Goal: Information Seeking & Learning: Learn about a topic

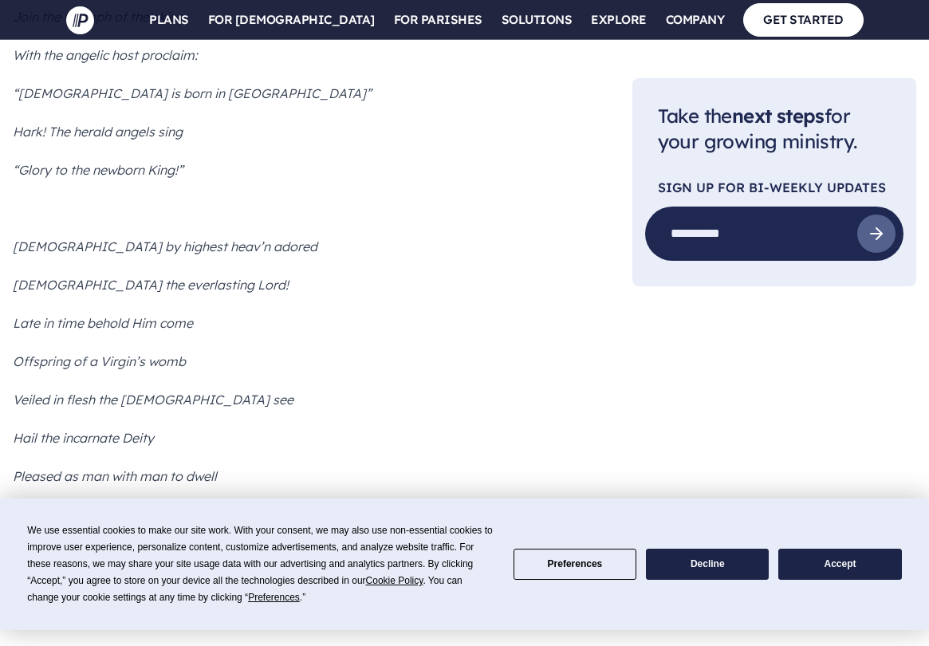
scroll to position [6407, 0]
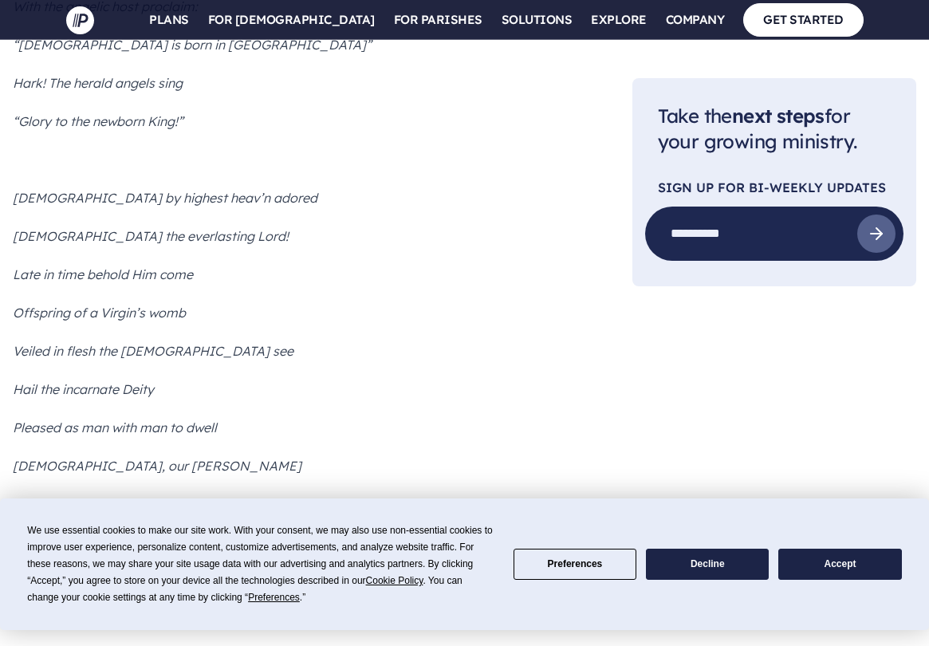
click at [810, 565] on button "Accept" at bounding box center [839, 564] width 123 height 31
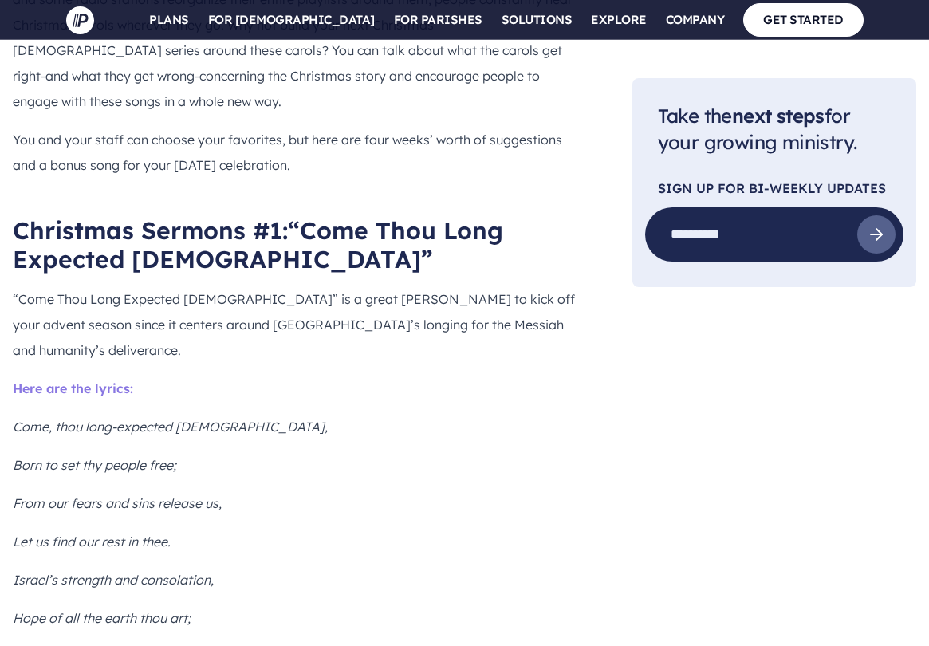
scroll to position [1594, 0]
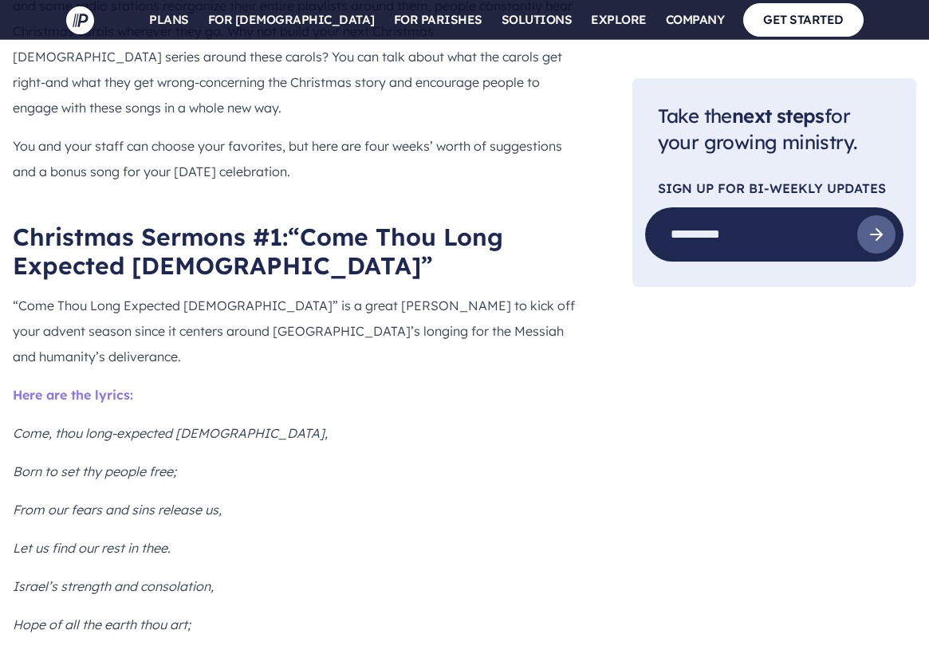
click at [345, 222] on span "“Come Thou Long Expected [DEMOGRAPHIC_DATA]”" at bounding box center [258, 251] width 490 height 59
click at [297, 222] on span "“Come Thou Long Expected [DEMOGRAPHIC_DATA]”" at bounding box center [258, 251] width 490 height 59
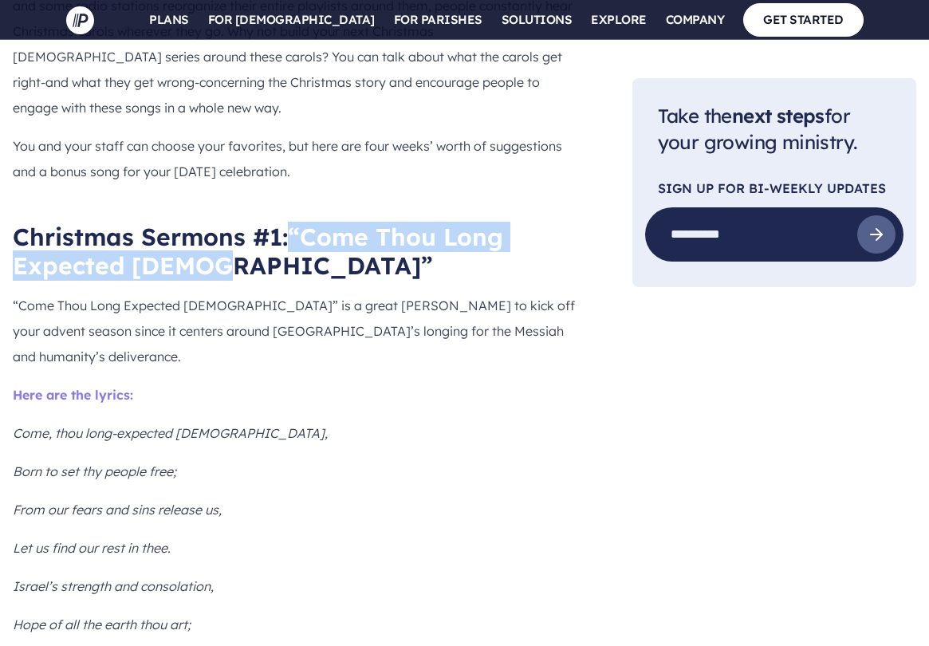
drag, startPoint x: 297, startPoint y: 180, endPoint x: 318, endPoint y: 216, distance: 41.9
click at [318, 223] on h2 "Christmas Sermons #1: “Come Thou Long Expected [DEMOGRAPHIC_DATA]”" at bounding box center [297, 251] width 569 height 57
copy span "“Come Thou Long Expected [DEMOGRAPHIC_DATA]”"
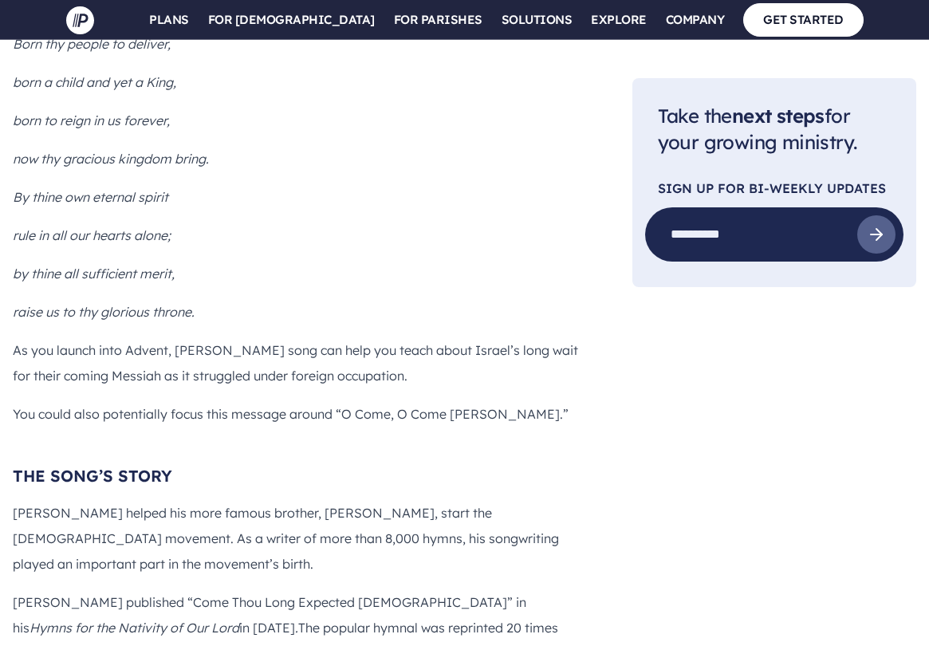
scroll to position [2363, 0]
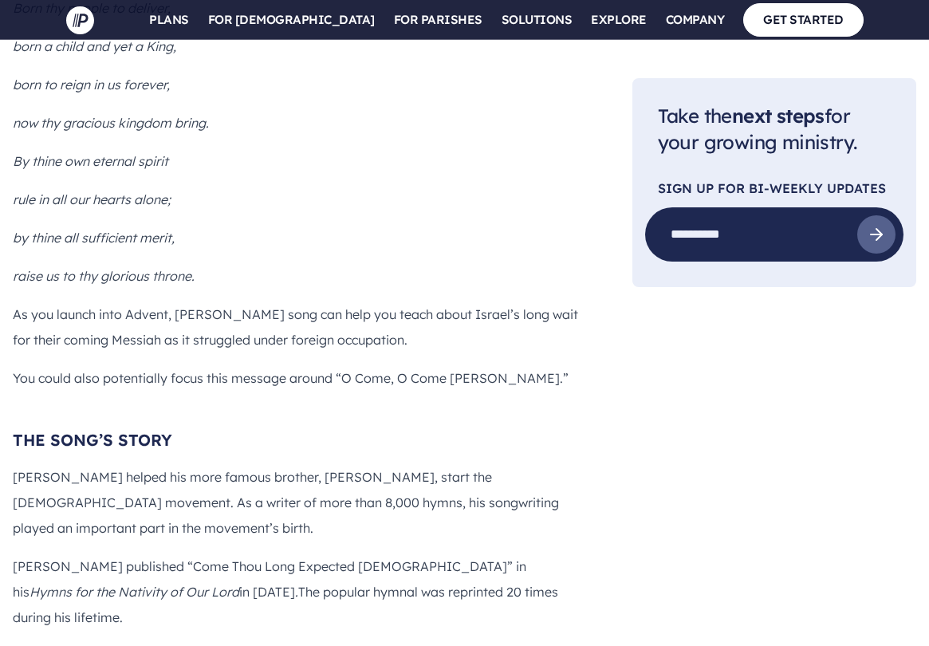
click at [439, 301] on p "As you launch into Advent, [PERSON_NAME] song can help you teach about Israel’s…" at bounding box center [297, 326] width 569 height 51
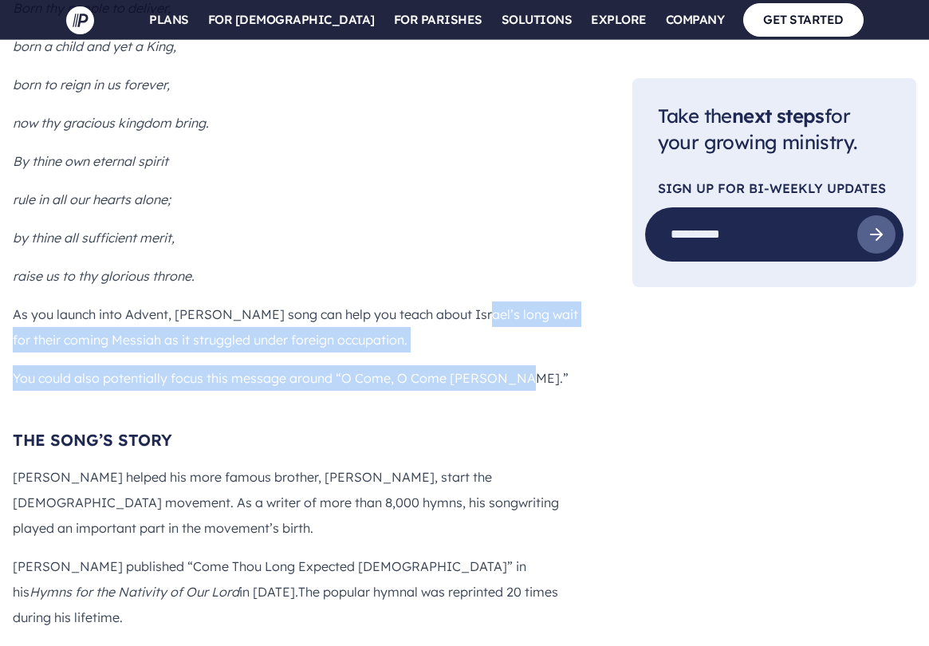
drag, startPoint x: 467, startPoint y: 238, endPoint x: 533, endPoint y: 303, distance: 92.5
copy div "Israel’s long wait for their coming Messiah as it struggled under foreign occup…"
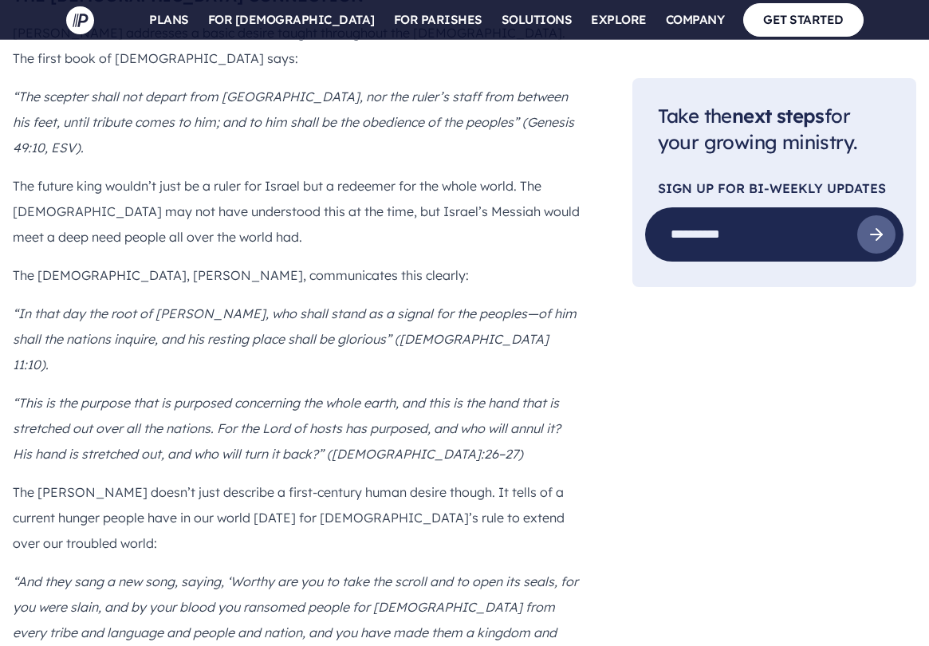
scroll to position [3113, 0]
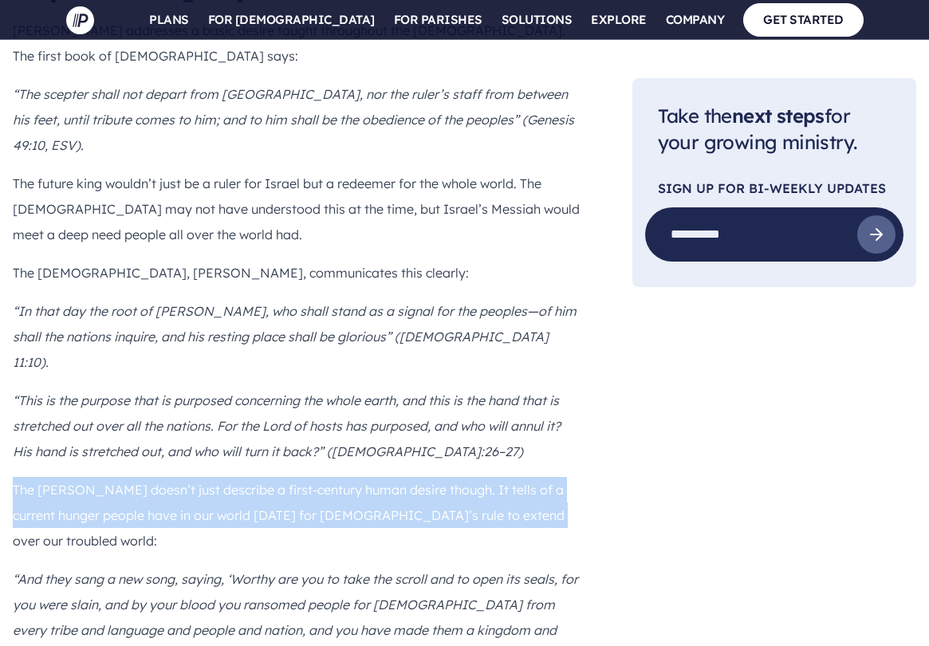
drag, startPoint x: 15, startPoint y: 333, endPoint x: 531, endPoint y: 357, distance: 516.6
click at [531, 477] on p "The [PERSON_NAME] doesn’t just describe a first-century human desire though. It…" at bounding box center [297, 515] width 569 height 77
copy p "The [PERSON_NAME] doesn’t just describe a first-century human desire though. It…"
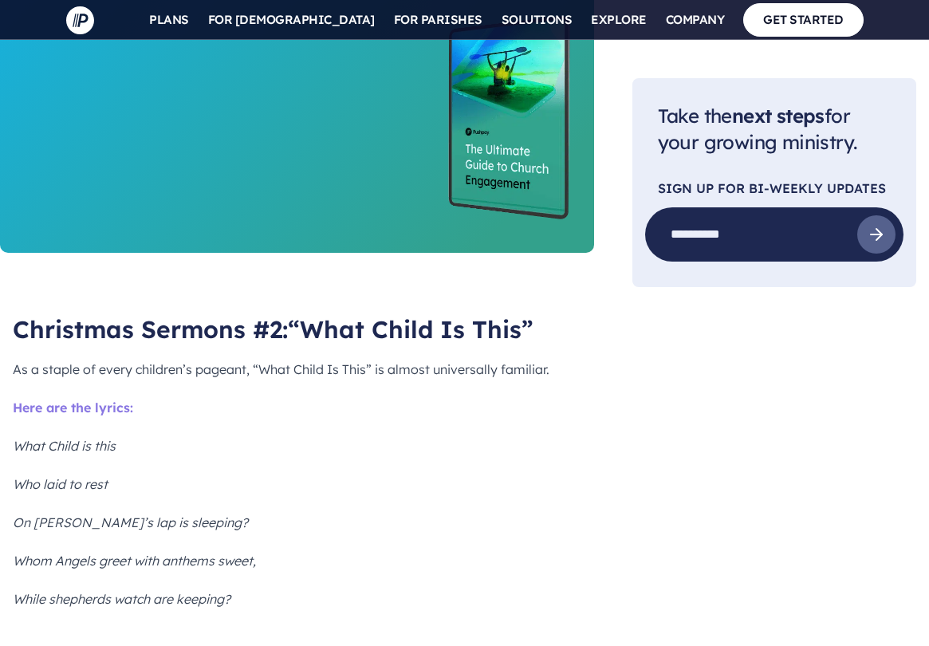
scroll to position [4062, 0]
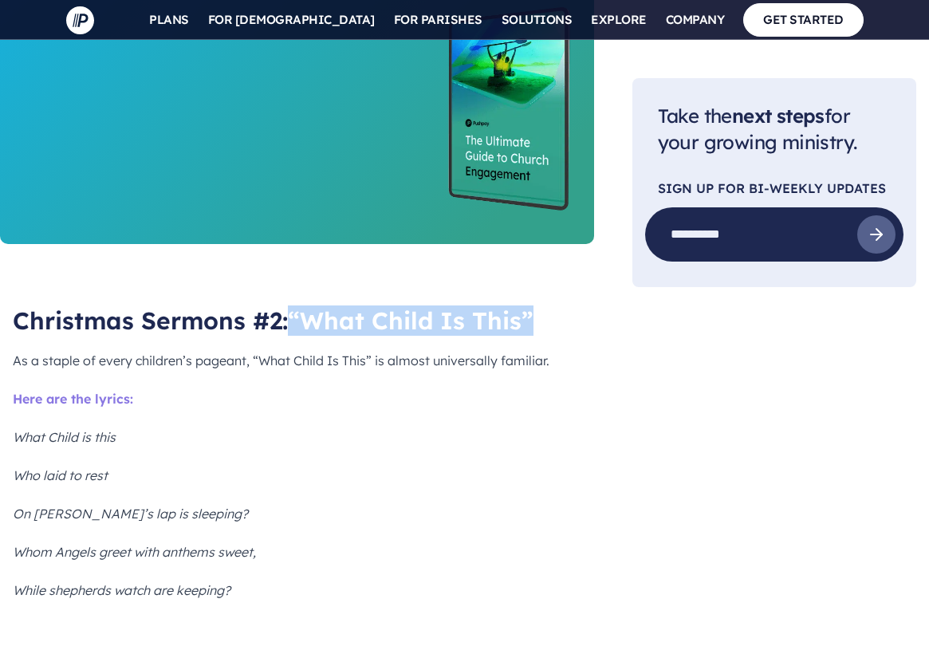
drag, startPoint x: 297, startPoint y: 141, endPoint x: 547, endPoint y: 138, distance: 250.5
click at [547, 306] on h2 "Christmas Sermons #2: “What Child Is This”" at bounding box center [297, 320] width 569 height 29
copy span "“What Child Is This”"
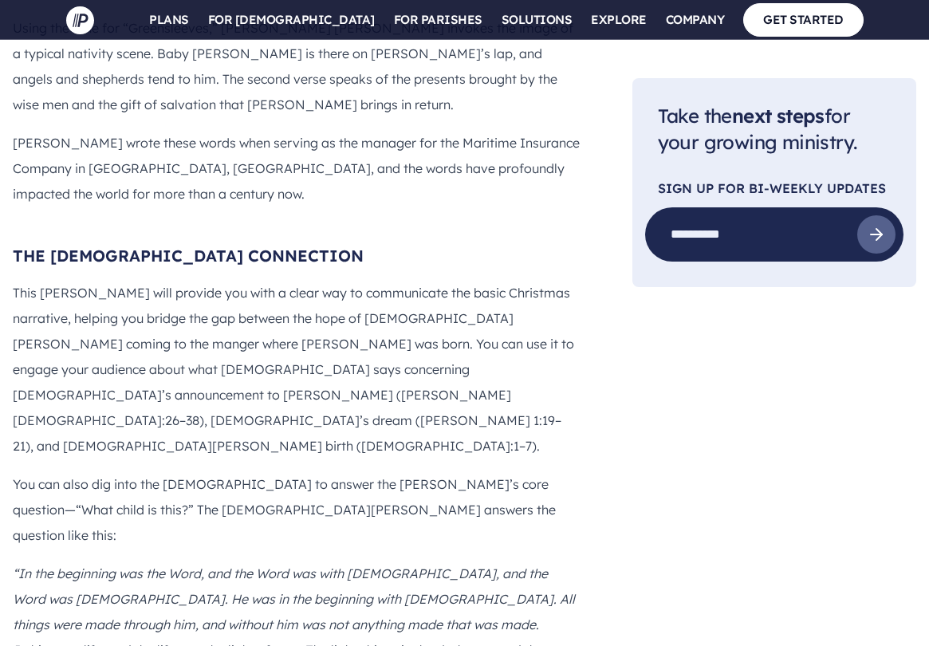
scroll to position [5113, 0]
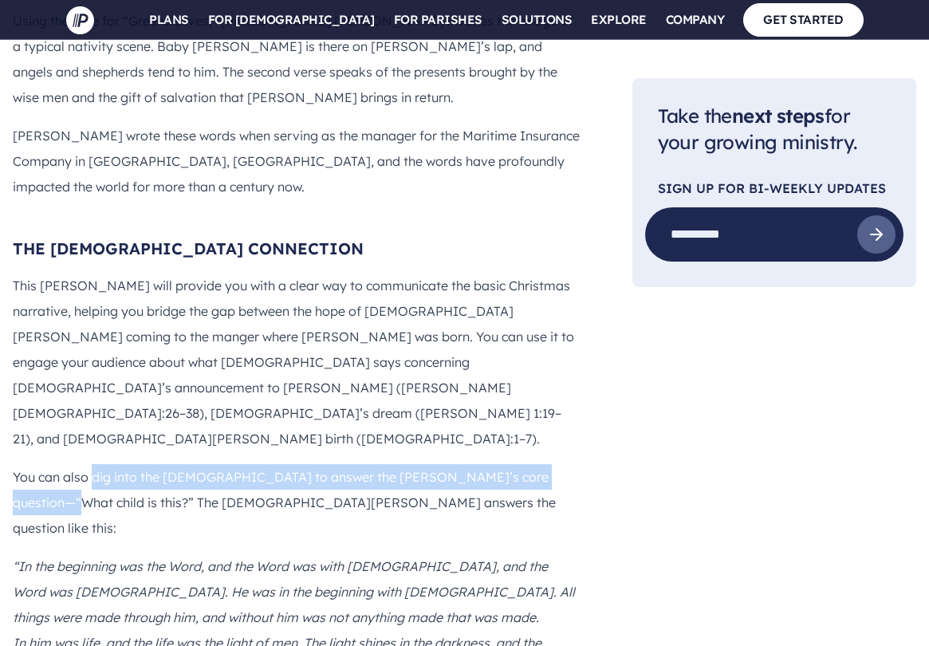
drag, startPoint x: 91, startPoint y: 250, endPoint x: 540, endPoint y: 246, distance: 449.0
click at [540, 464] on p "You can also dig into the [DEMOGRAPHIC_DATA] to answer the [PERSON_NAME]’s core…" at bounding box center [297, 502] width 569 height 77
copy p "dig into the [DEMOGRAPHIC_DATA] to answer the [PERSON_NAME]’s core question—“Wh…"
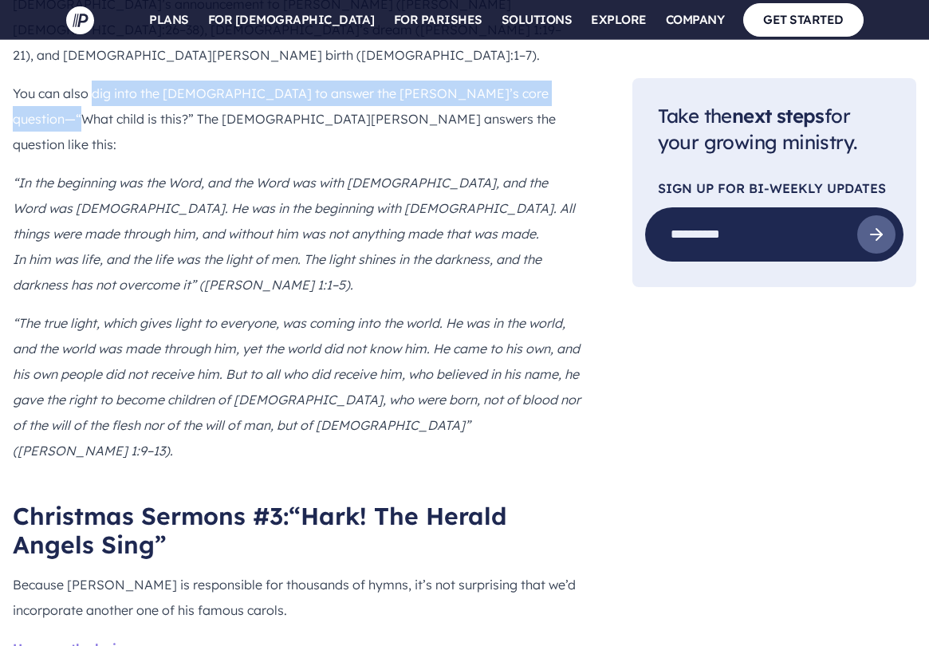
scroll to position [5519, 0]
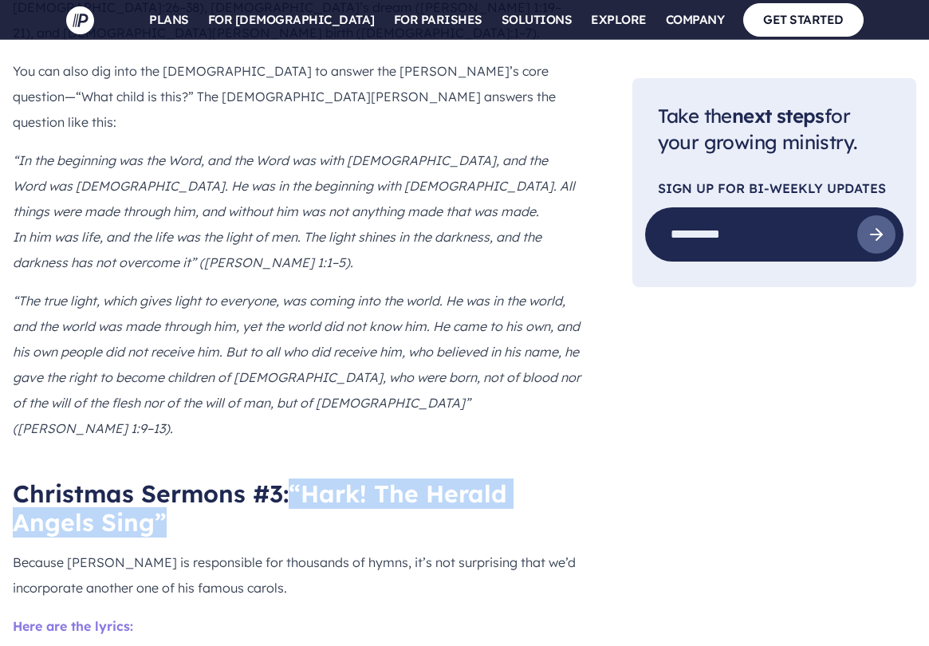
drag, startPoint x: 299, startPoint y: 182, endPoint x: 301, endPoint y: 215, distance: 33.5
click at [301, 479] on h2 "Christmas Sermons #3: “Hark! The Herald Angels Sing”" at bounding box center [297, 507] width 569 height 57
copy span "“Hark! The Herald Angels Sing”"
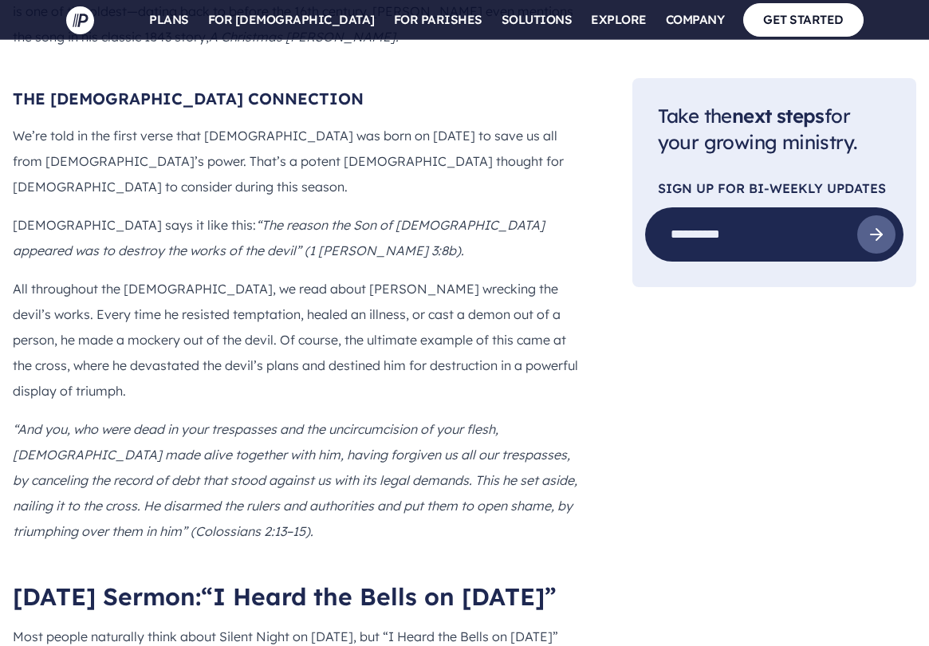
scroll to position [10007, 0]
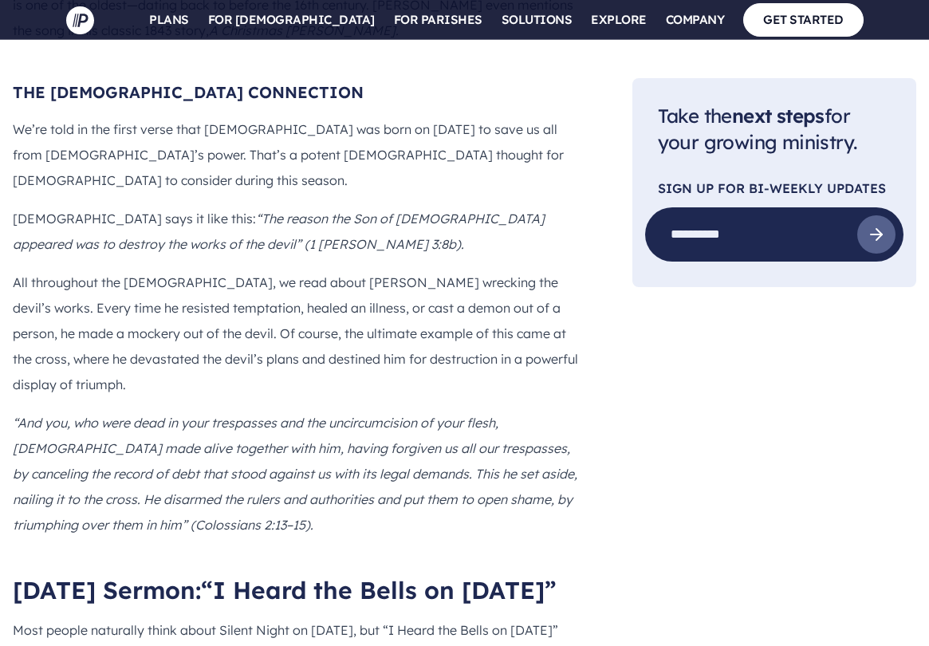
drag, startPoint x: 297, startPoint y: 100, endPoint x: 297, endPoint y: 128, distance: 27.9
click at [297, 576] on h2 "[DATE] Sermon: “I Heard the Bells on [DATE]”" at bounding box center [297, 590] width 569 height 29
copy span "“I Heard the Bells on [DATE]”"
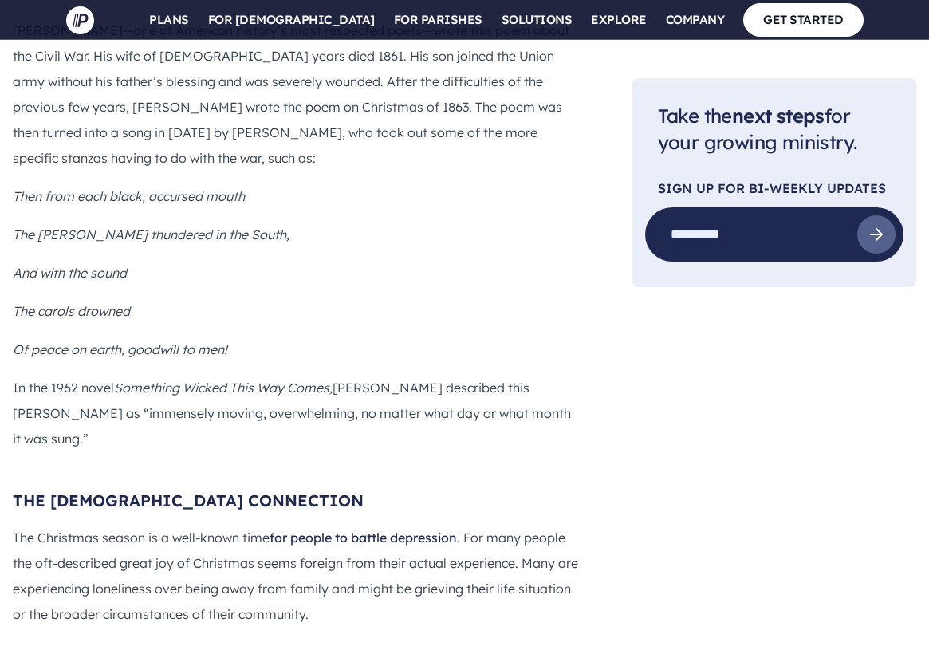
scroll to position [11660, 0]
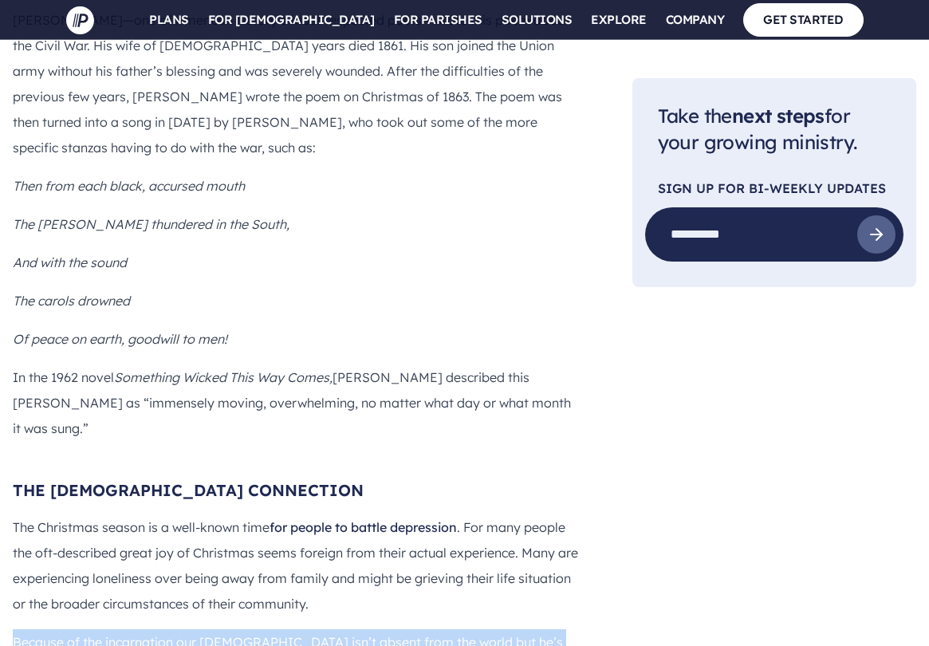
drag, startPoint x: 14, startPoint y: 156, endPoint x: 316, endPoint y: 205, distance: 305.4
copy p "Because of the incarnation our [DEMOGRAPHIC_DATA] isn’t absent from the world b…"
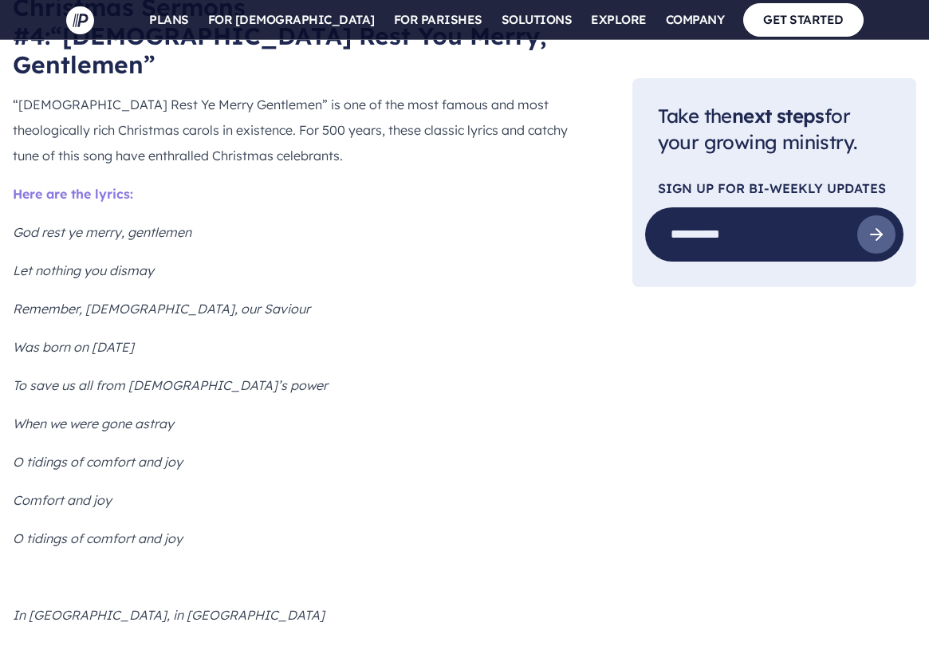
scroll to position [8141, 0]
